Goal: Task Accomplishment & Management: Complete application form

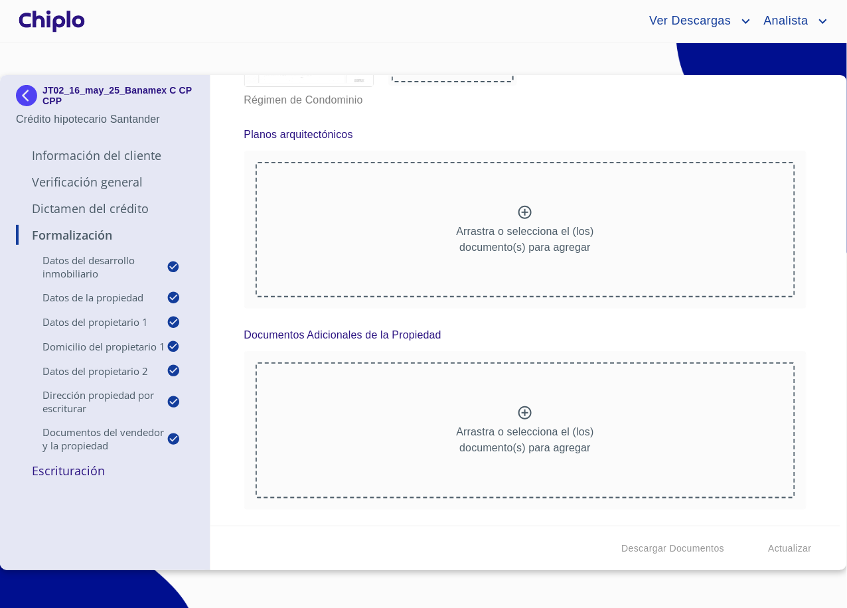
scroll to position [9564, 0]
click at [121, 210] on p "Dictamen del Crédito" at bounding box center [105, 209] width 178 height 16
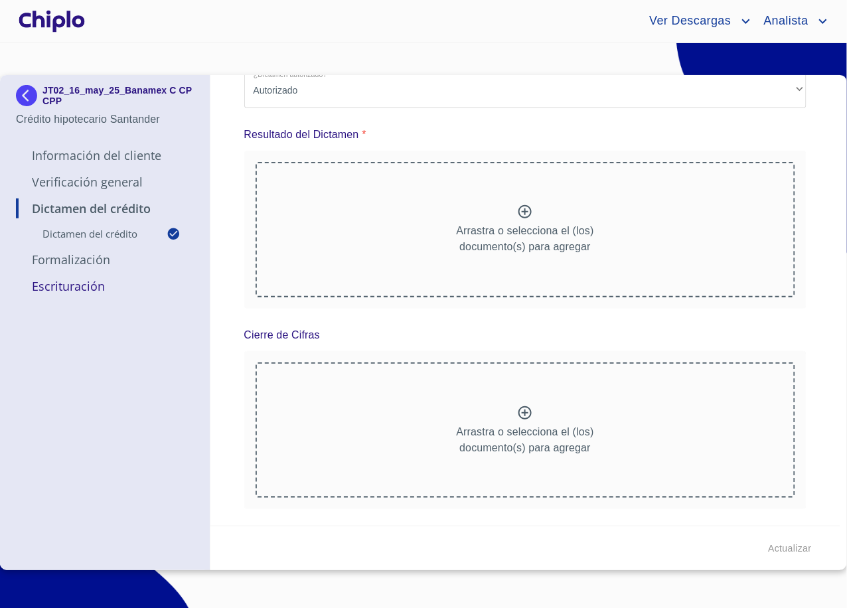
scroll to position [0, 0]
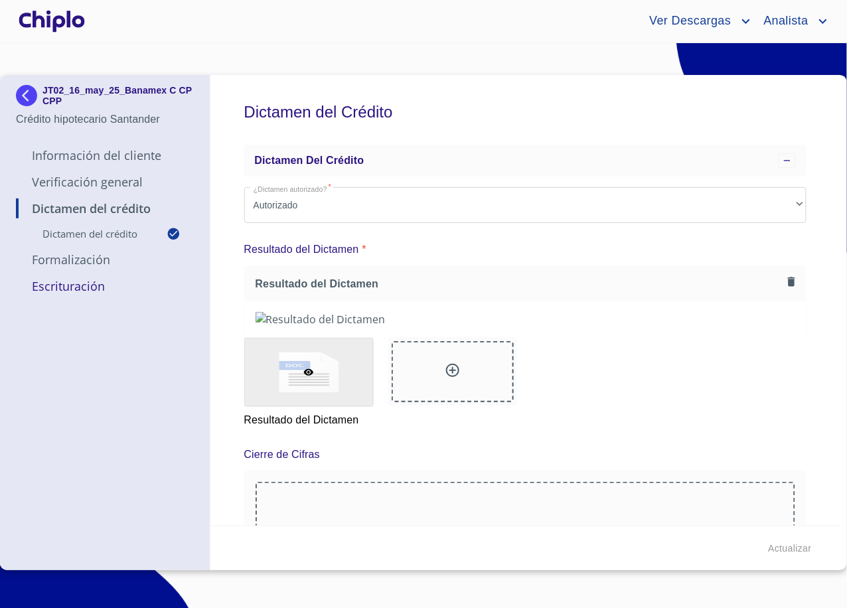
click at [88, 256] on p "Formalización" at bounding box center [105, 260] width 178 height 16
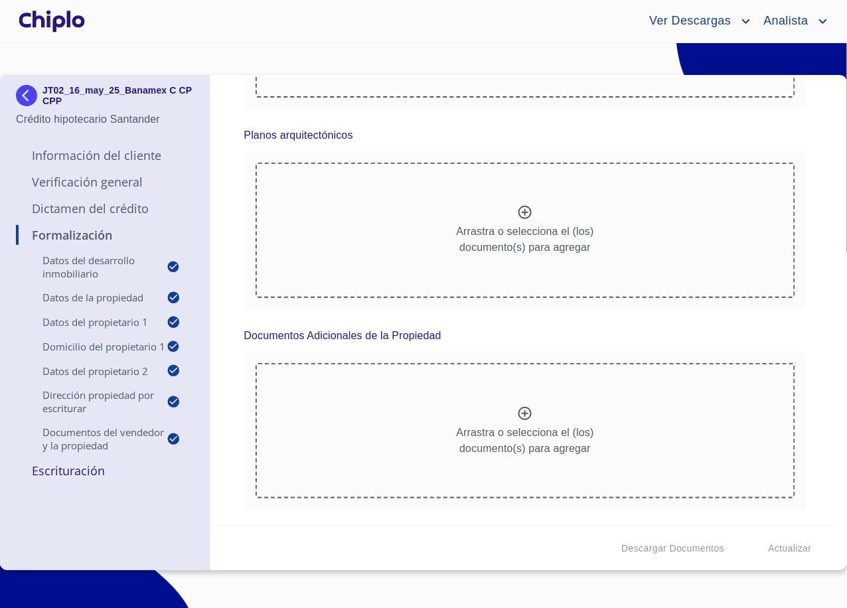
scroll to position [8429, 0]
click at [238, 224] on div "Formalización Datos del Desarrollo Inmobiliario Proyecto Inmobiliario ​ Datos d…" at bounding box center [525, 300] width 631 height 451
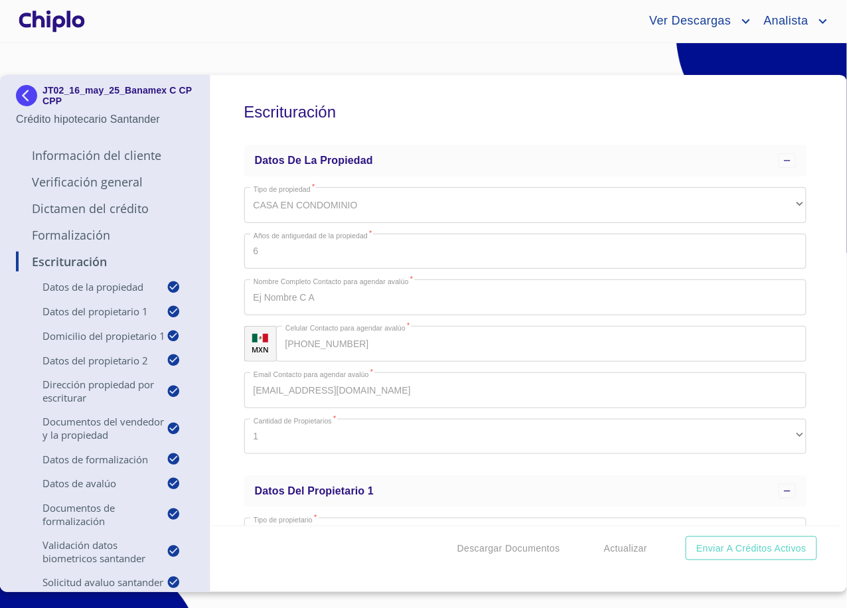
click at [70, 238] on p "Formalización" at bounding box center [105, 235] width 178 height 16
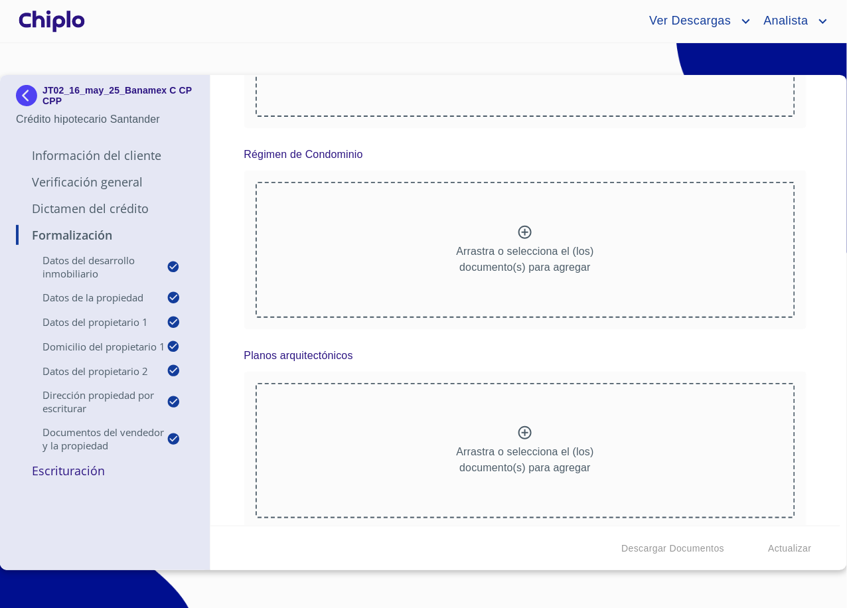
scroll to position [8184, 0]
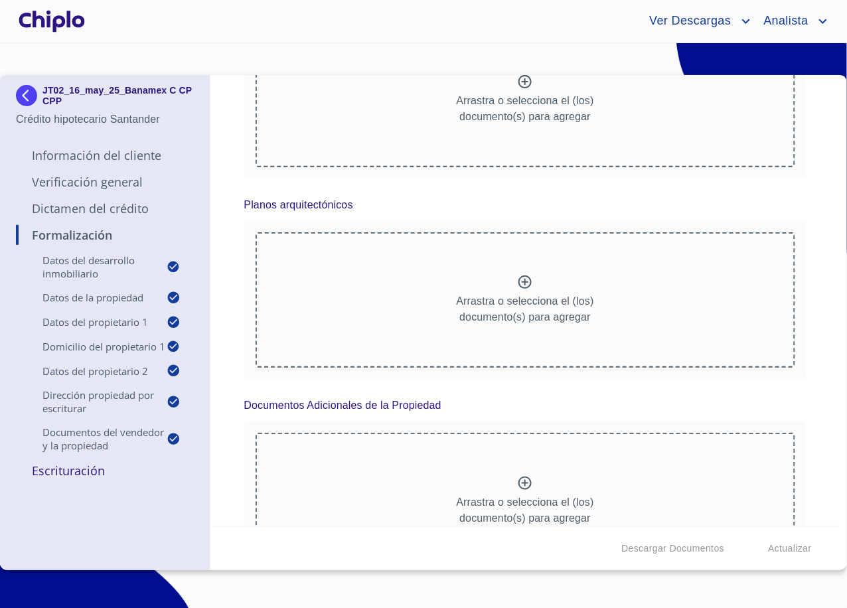
click at [93, 213] on p "Dictamen del Crédito" at bounding box center [105, 209] width 178 height 16
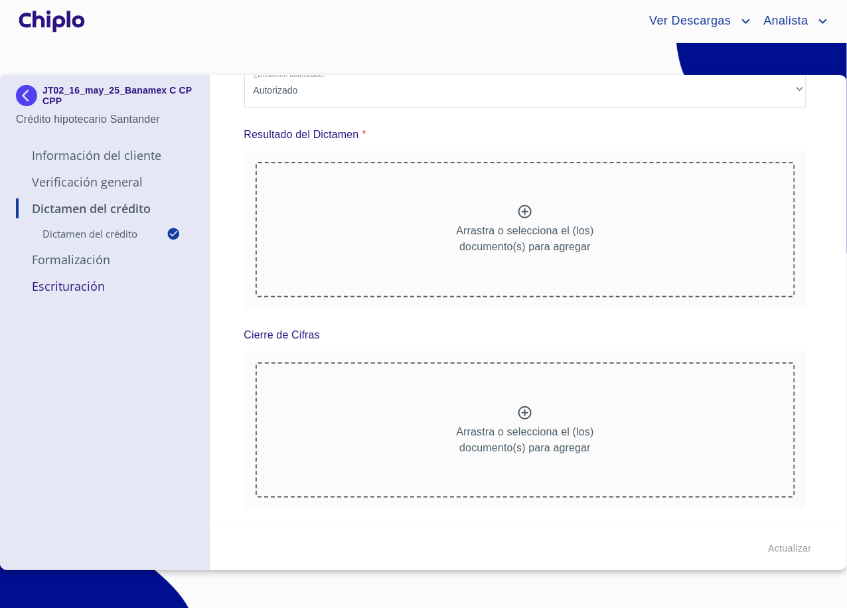
scroll to position [0, 0]
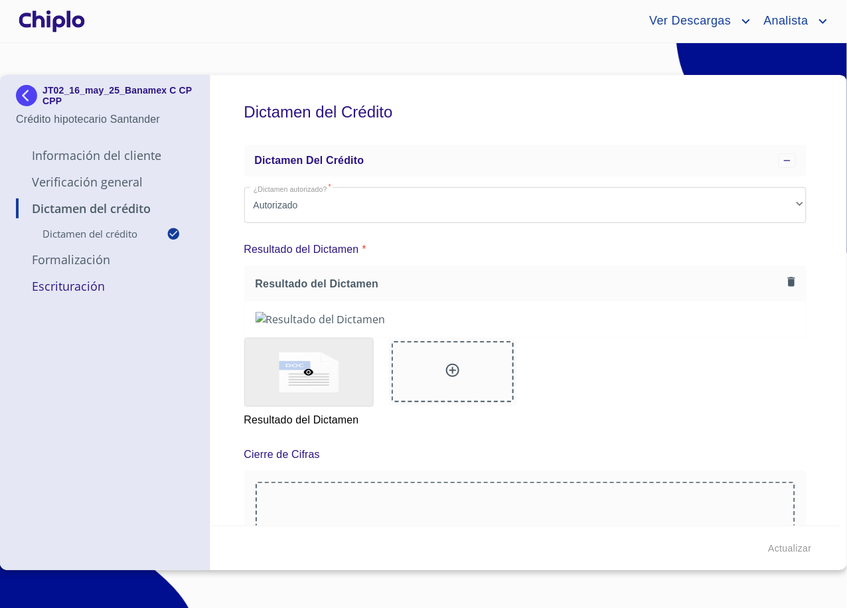
click at [41, 27] on div at bounding box center [52, 21] width 72 height 42
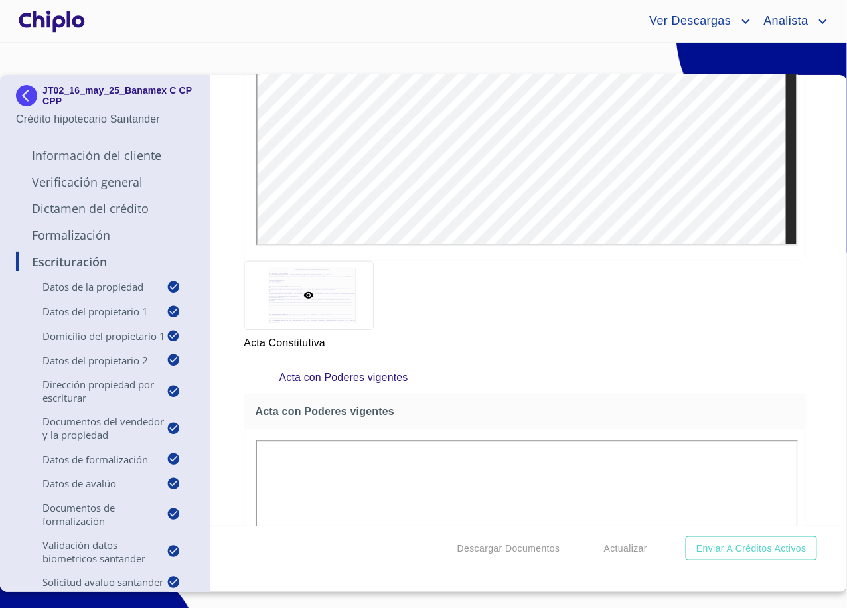
scroll to position [2438, 0]
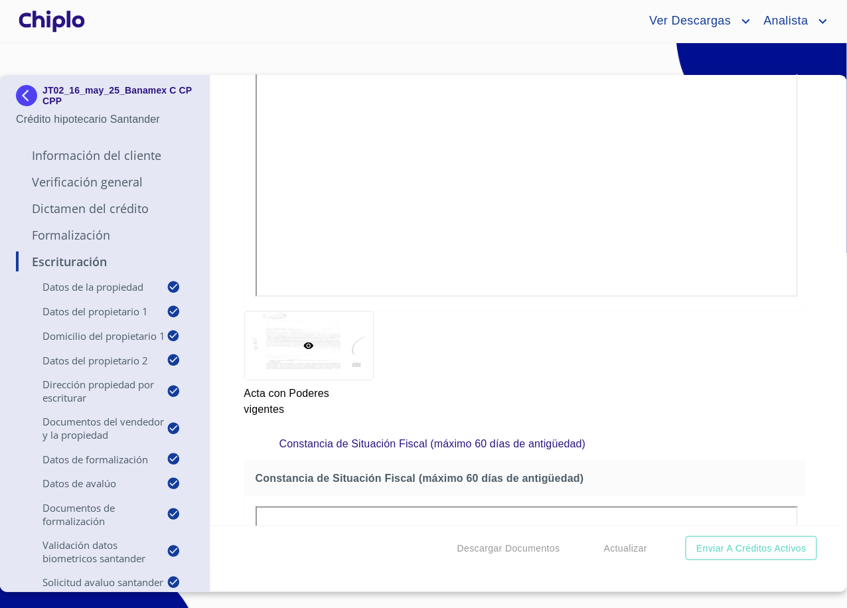
click at [84, 238] on p "Formalización" at bounding box center [105, 235] width 178 height 16
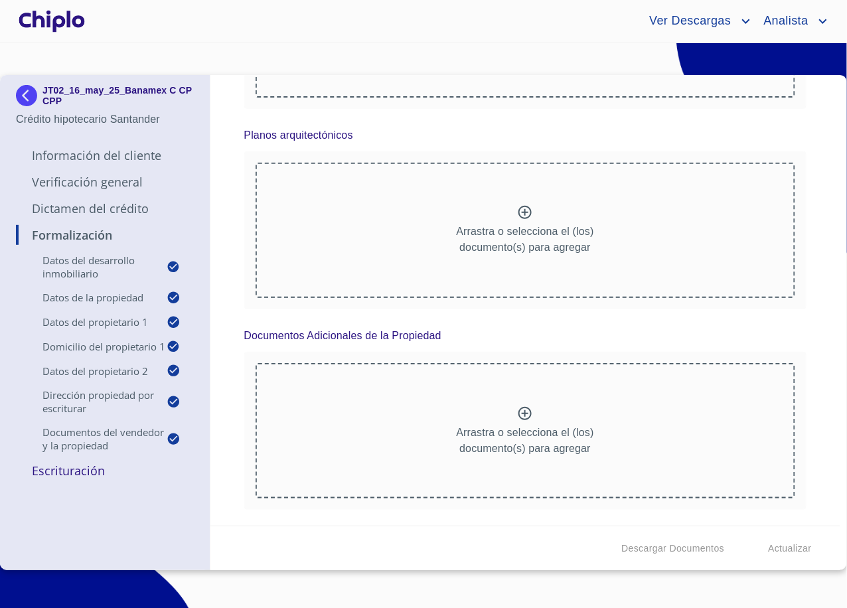
scroll to position [8401, 0]
click at [811, 313] on div "Formalización Datos del Desarrollo Inmobiliario Proyecto Inmobiliario ​ Datos d…" at bounding box center [525, 300] width 631 height 451
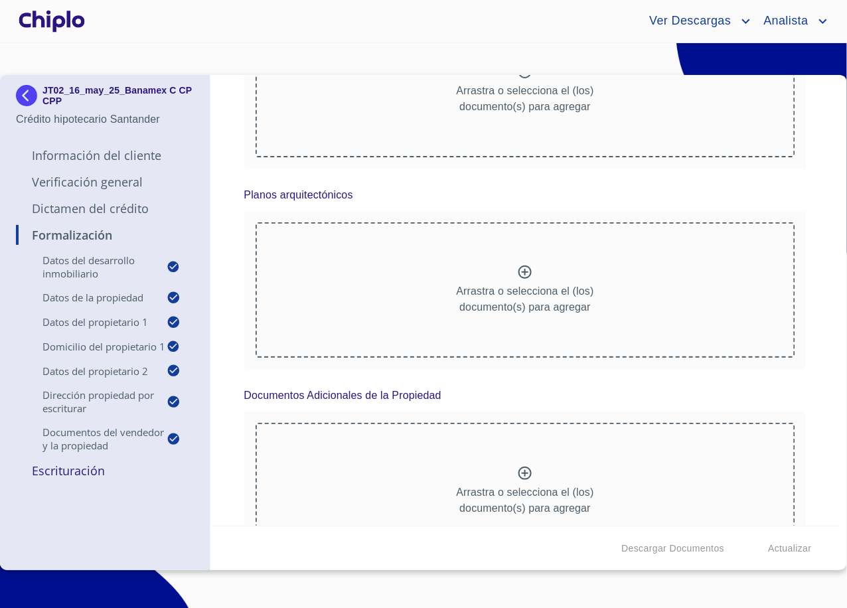
click at [233, 183] on div "Formalización Datos del Desarrollo Inmobiliario Proyecto Inmobiliario ​ Datos d…" at bounding box center [525, 300] width 631 height 451
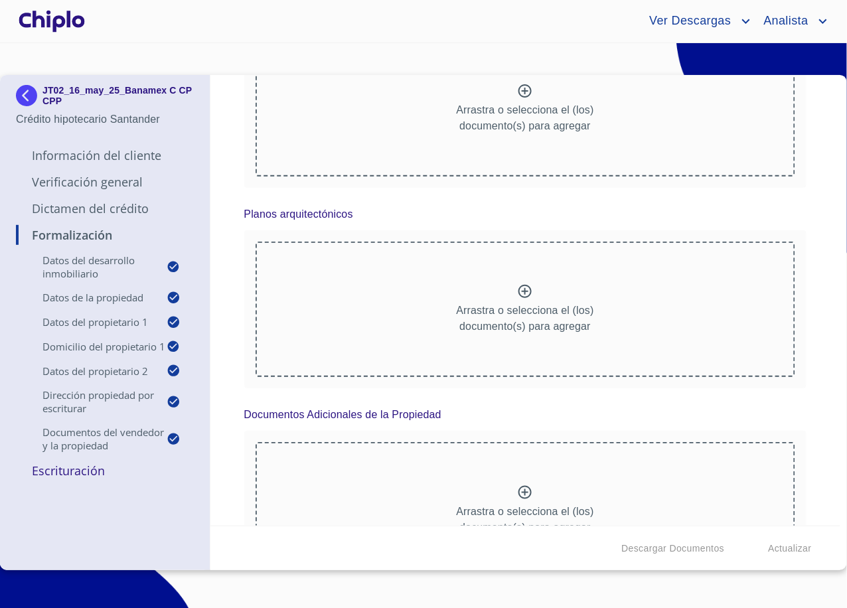
scroll to position [8158, 0]
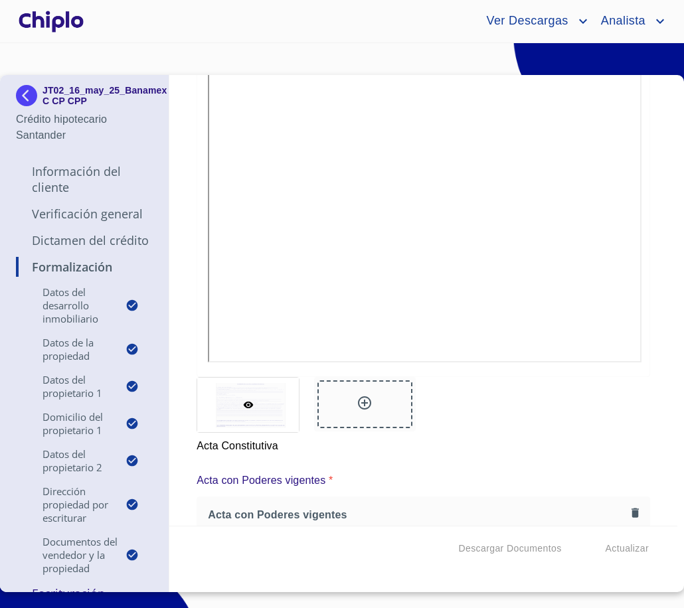
scroll to position [1923, 0]
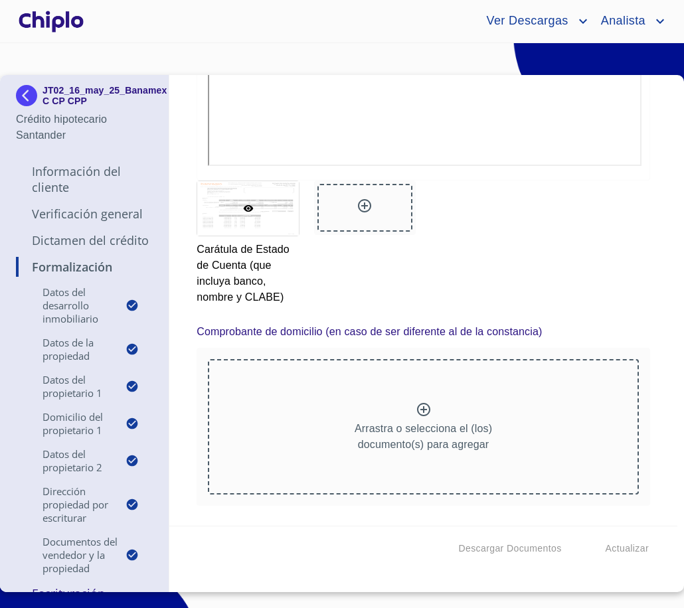
scroll to position [3444, 0]
